Goal: Information Seeking & Learning: Learn about a topic

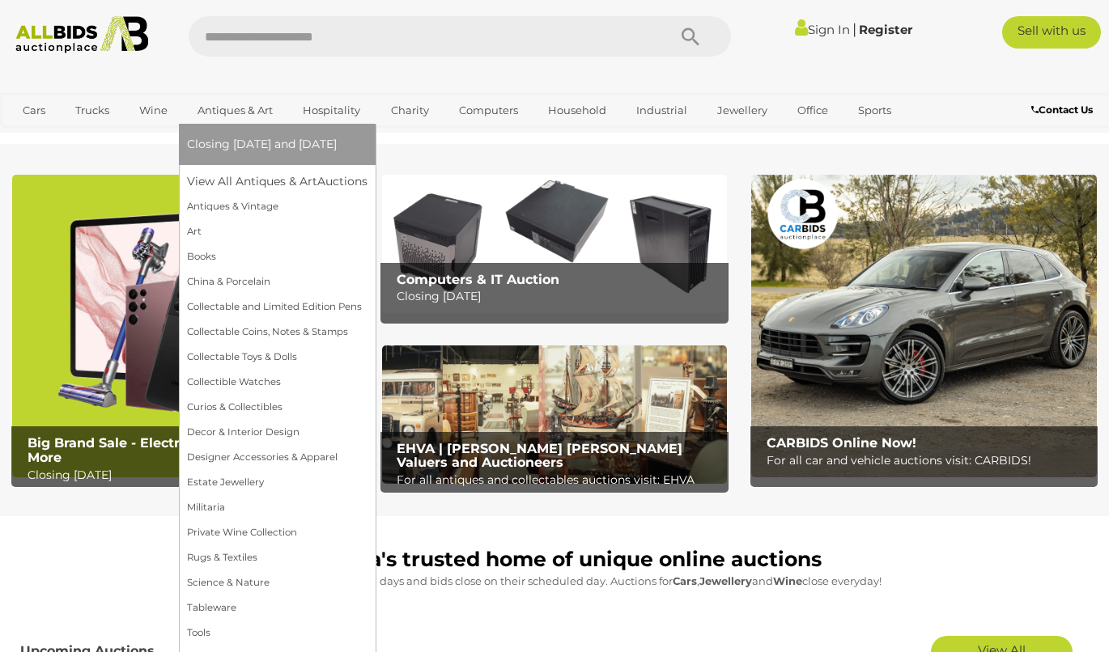
click at [213, 105] on link "Antiques & Art" at bounding box center [235, 110] width 96 height 27
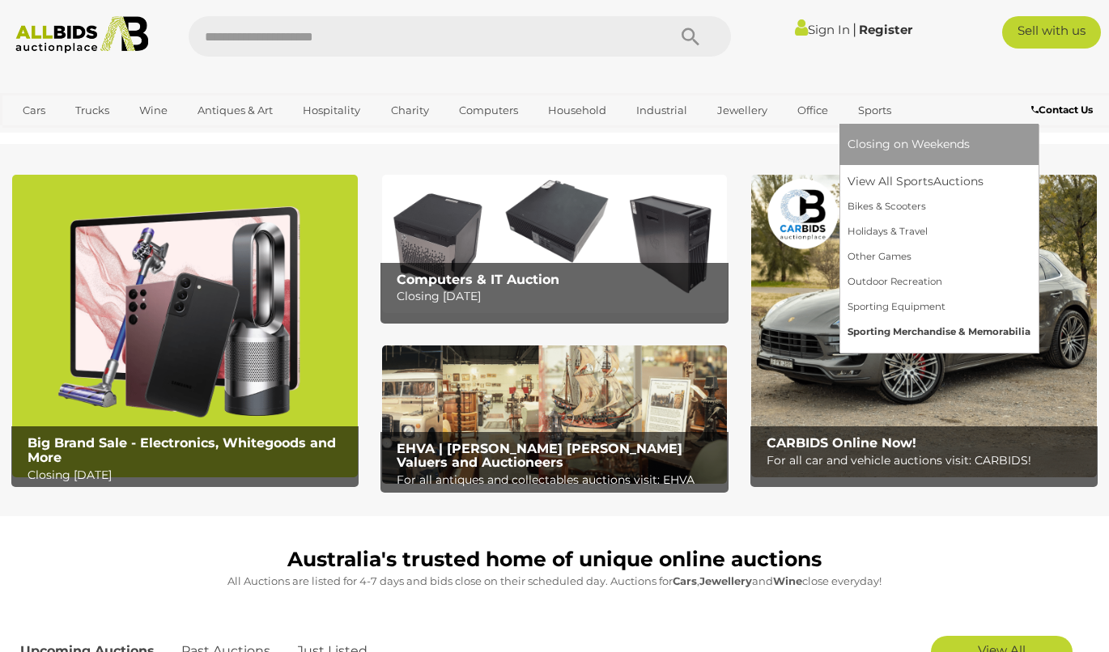
click at [903, 329] on link "Sporting Merchandise & Memorabilia" at bounding box center [938, 332] width 183 height 25
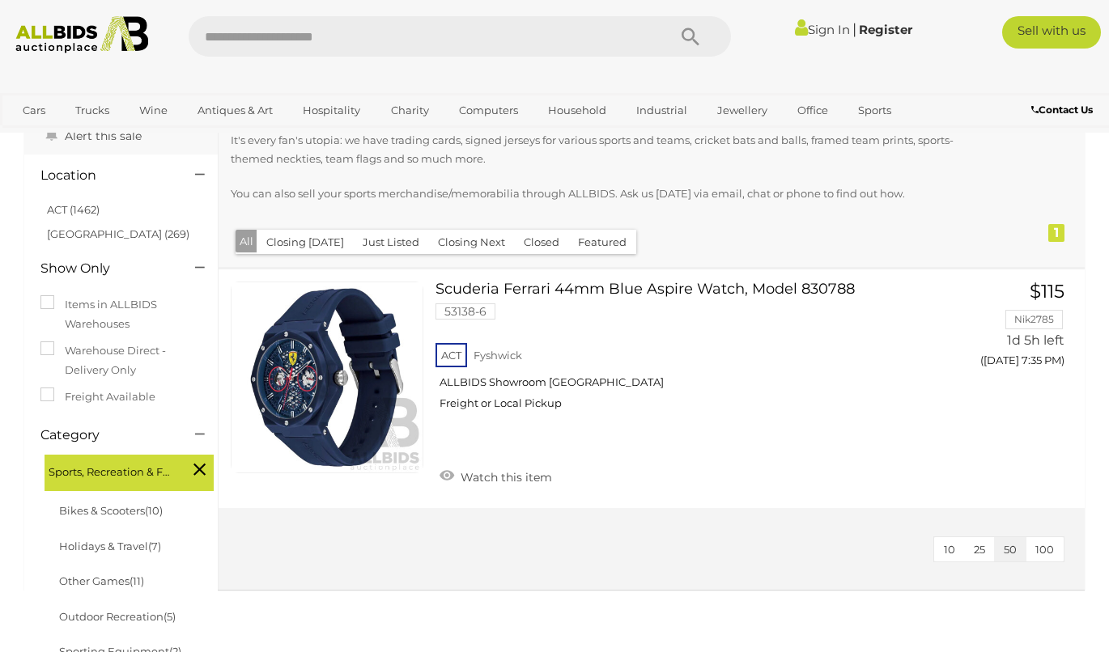
scroll to position [150, 0]
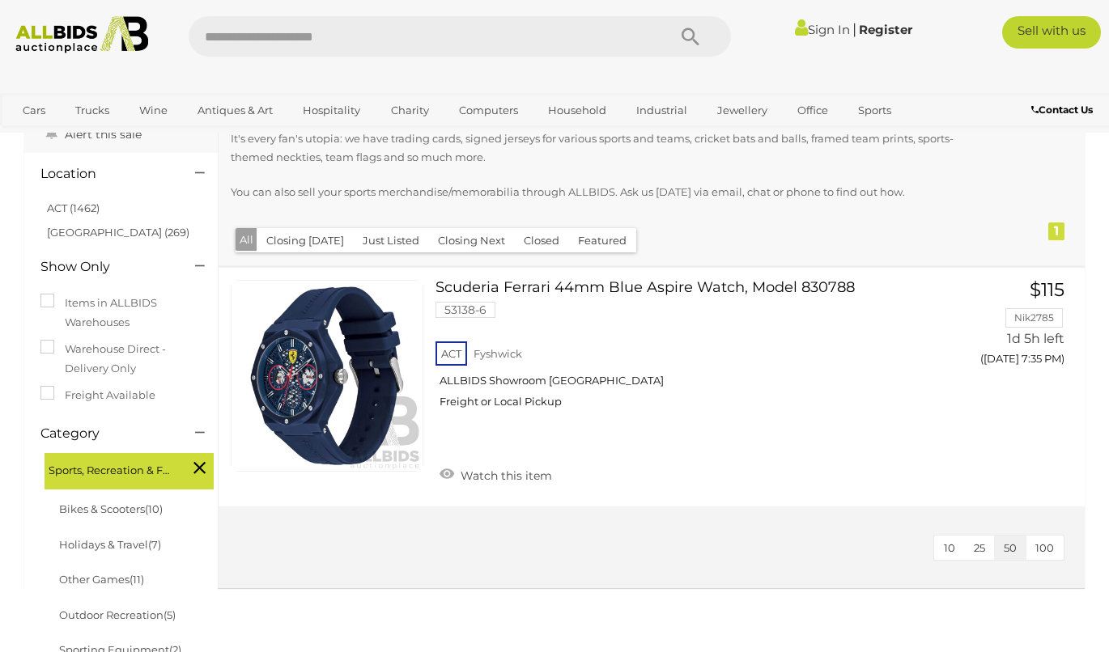
click at [194, 468] on icon at bounding box center [199, 467] width 12 height 21
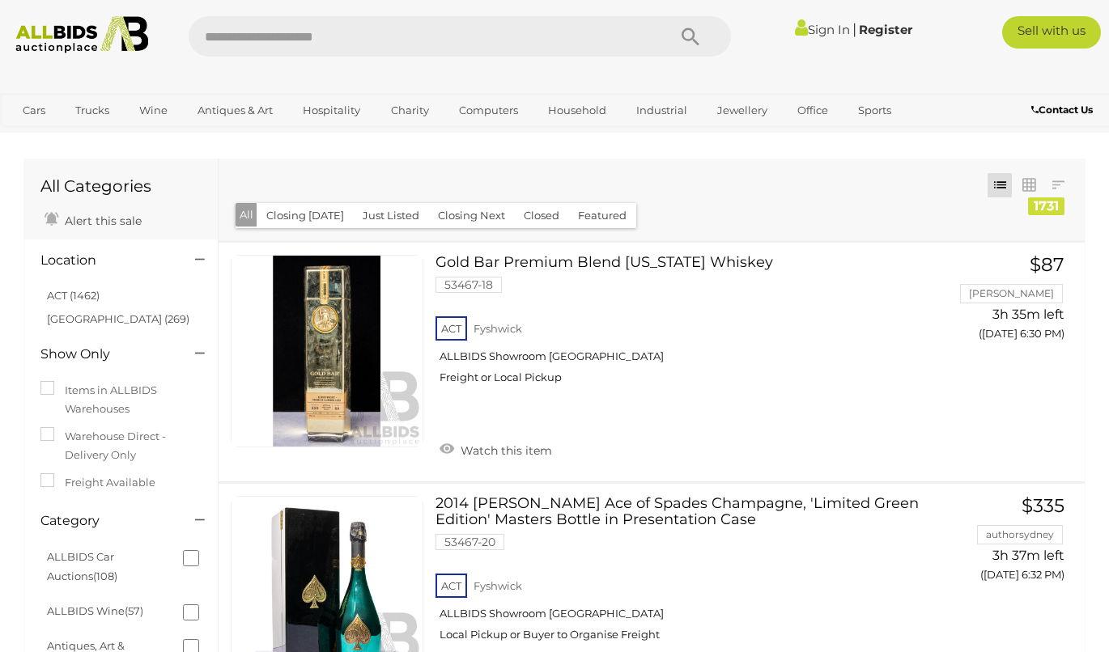
click at [523, 40] on input "text" at bounding box center [420, 36] width 462 height 40
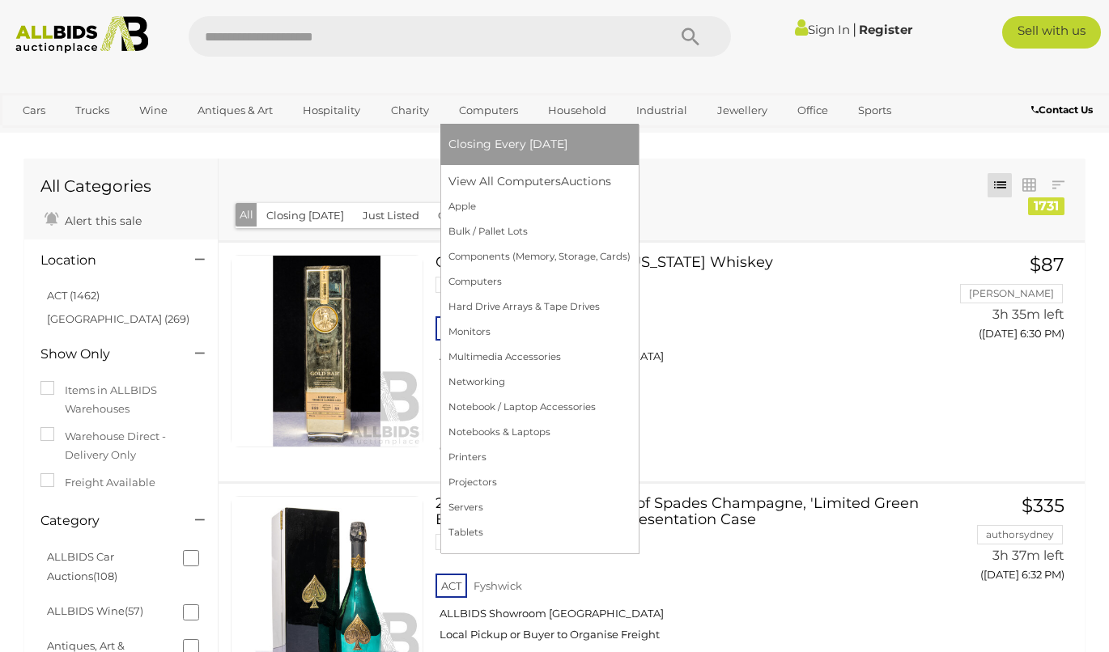
click at [490, 106] on link "Computers" at bounding box center [488, 110] width 80 height 27
click at [491, 199] on link "Apple" at bounding box center [539, 206] width 182 height 25
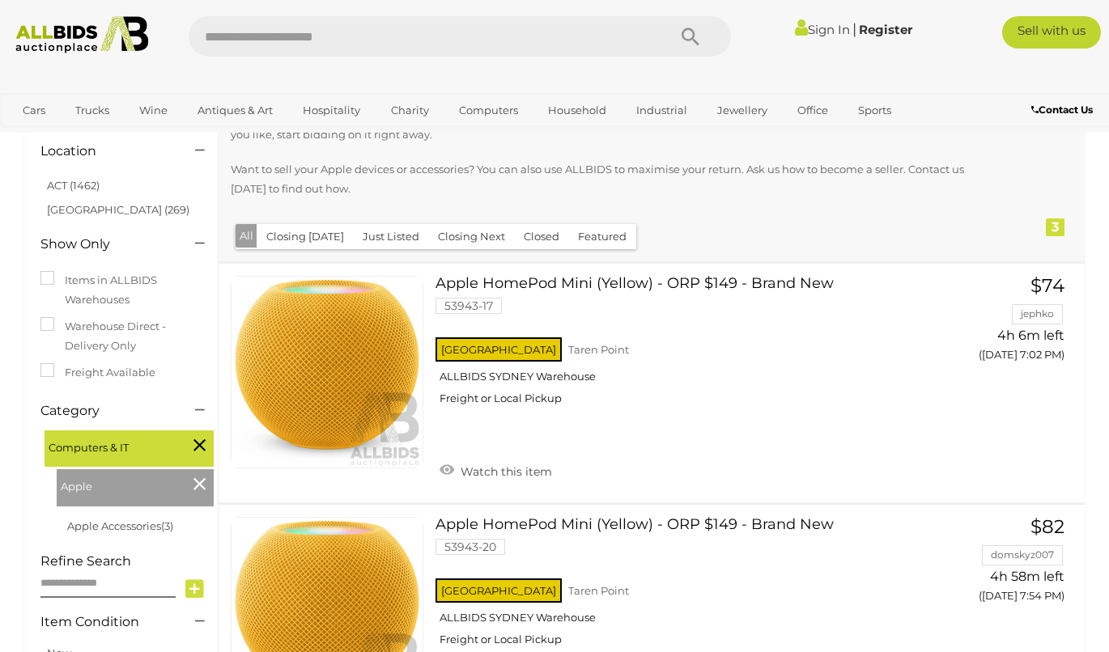
scroll to position [167, 0]
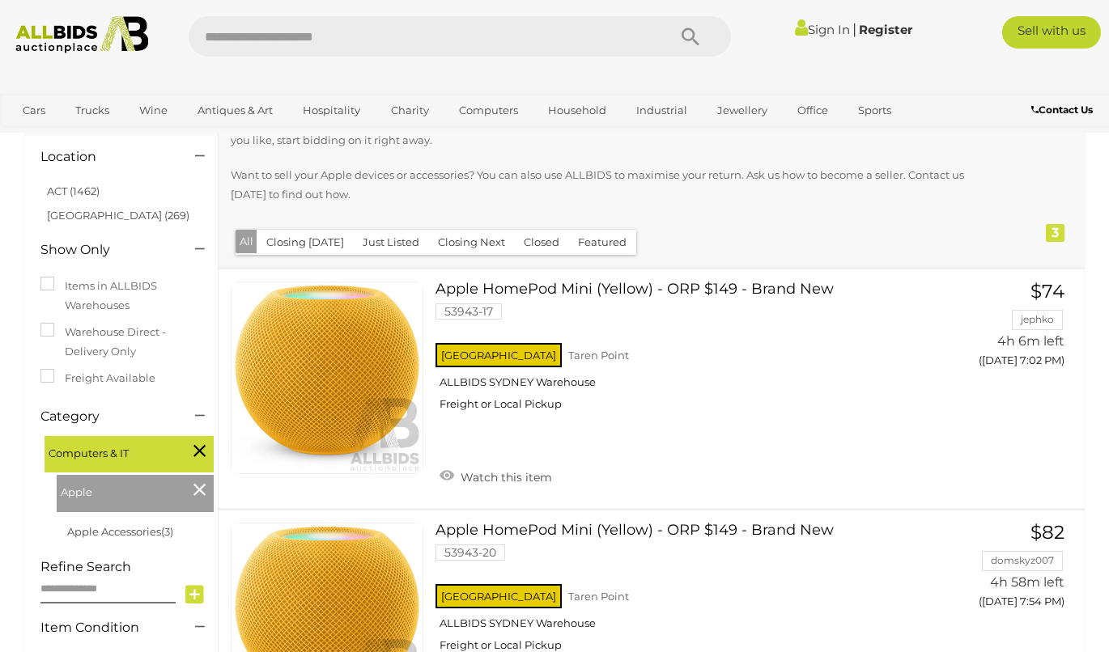
click at [527, 51] on input "text" at bounding box center [420, 36] width 462 height 40
type input "******"
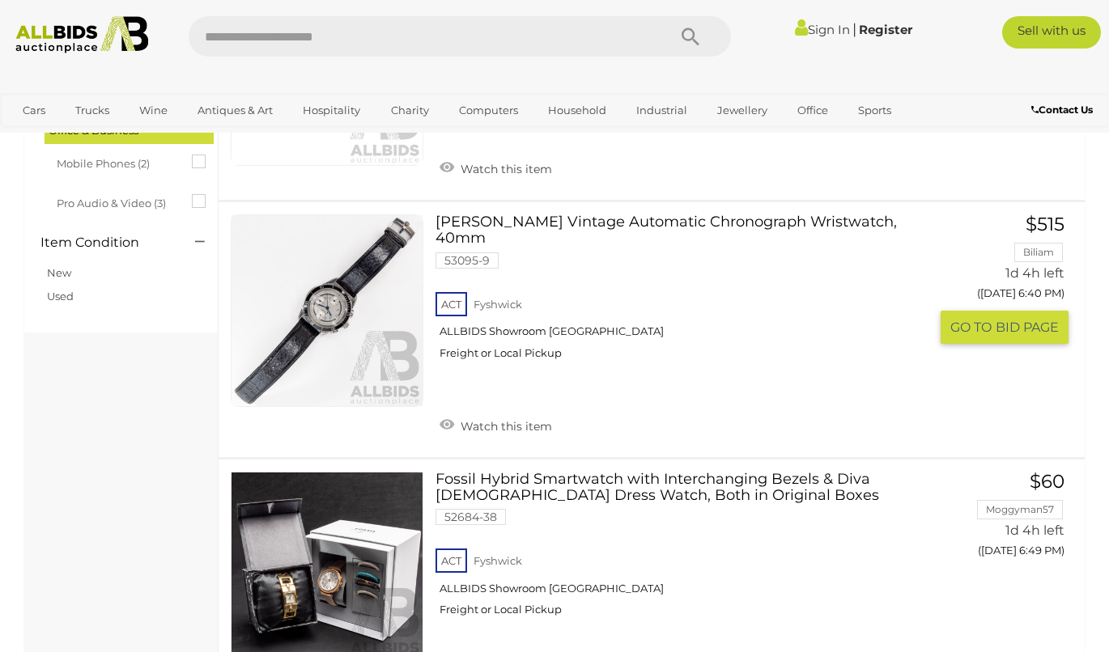
scroll to position [1816, 0]
